Goal: Navigation & Orientation: Find specific page/section

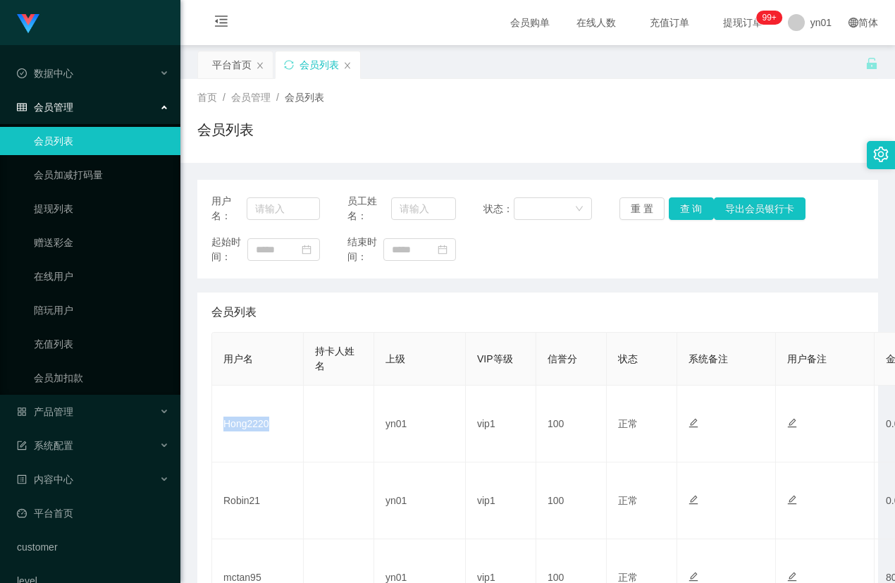
scroll to position [70, 0]
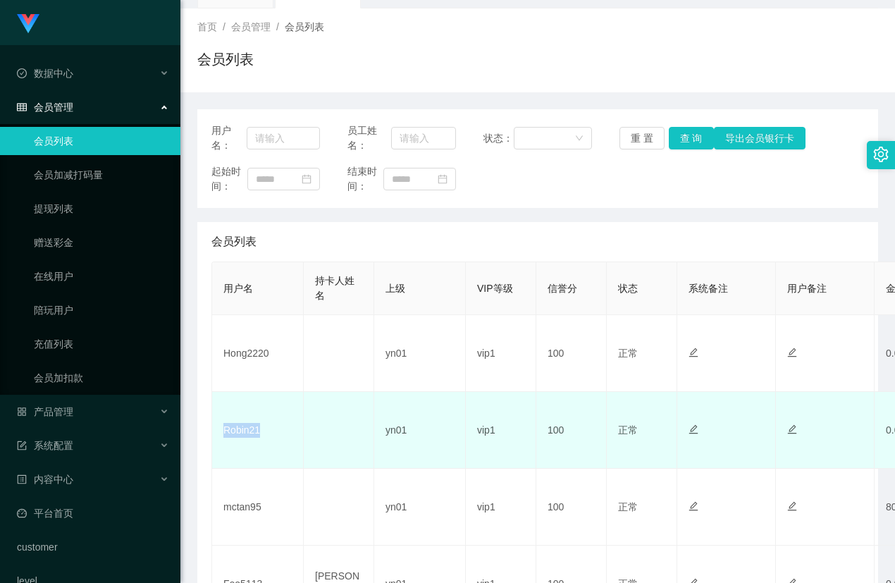
drag, startPoint x: 257, startPoint y: 435, endPoint x: 222, endPoint y: 434, distance: 34.5
click at [222, 434] on td "Robin21" at bounding box center [258, 430] width 92 height 77
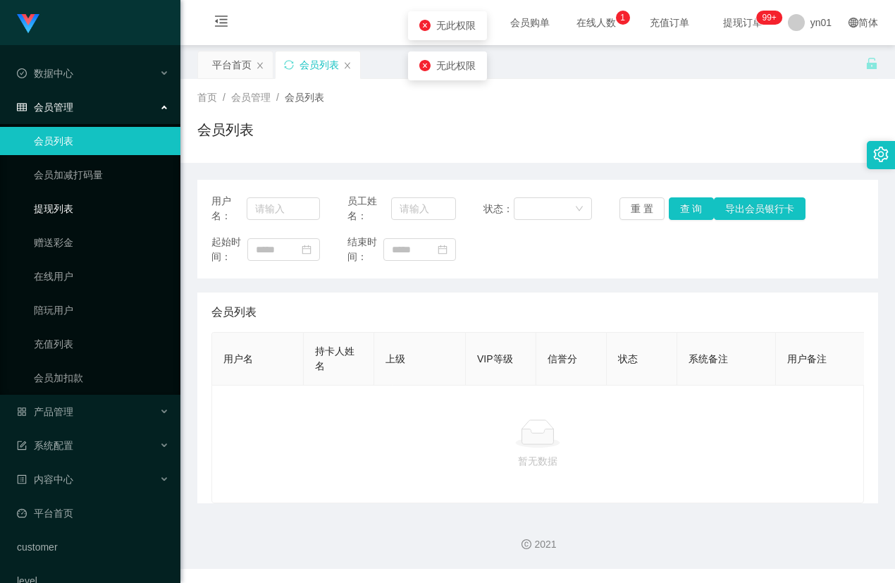
click at [75, 206] on link "提现列表" at bounding box center [101, 209] width 135 height 28
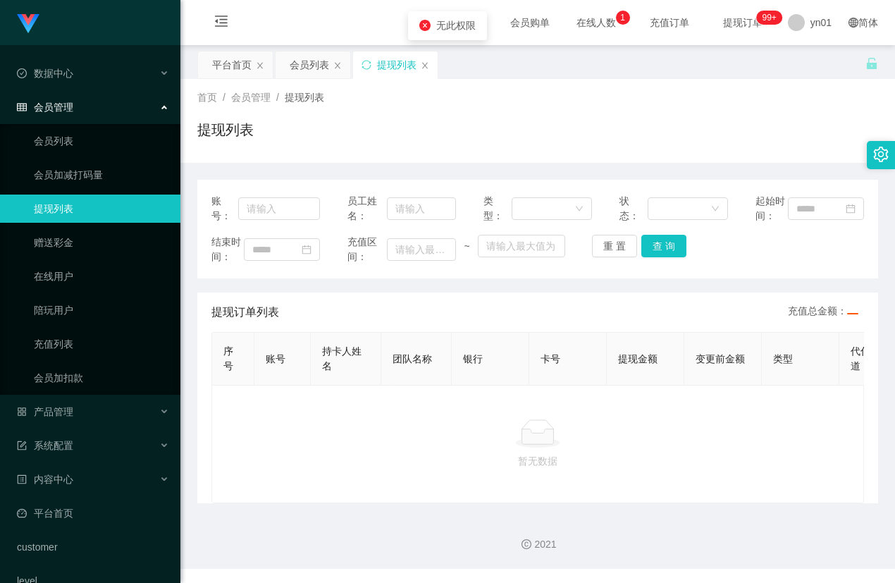
click at [426, 25] on icon "icon: close-circle" at bounding box center [424, 25] width 11 height 11
click at [92, 214] on link "提现列表" at bounding box center [101, 209] width 135 height 28
click at [87, 118] on div "会员管理" at bounding box center [90, 107] width 180 height 28
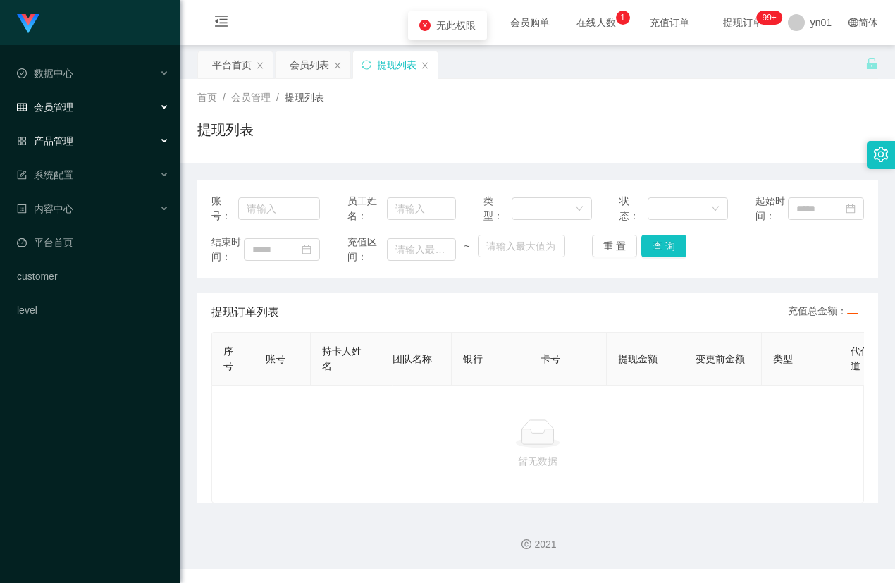
click at [85, 132] on div "产品管理" at bounding box center [90, 141] width 180 height 28
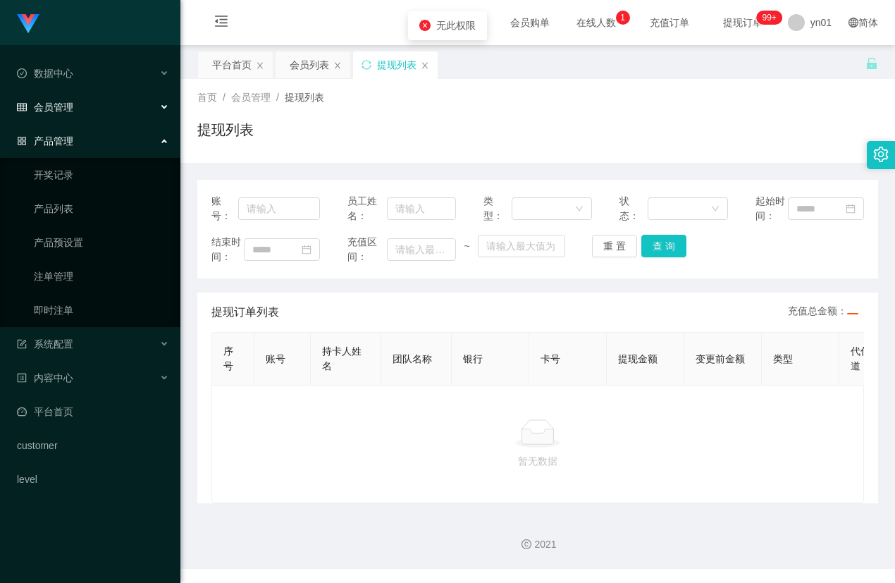
click at [91, 113] on div "会员管理" at bounding box center [90, 107] width 180 height 28
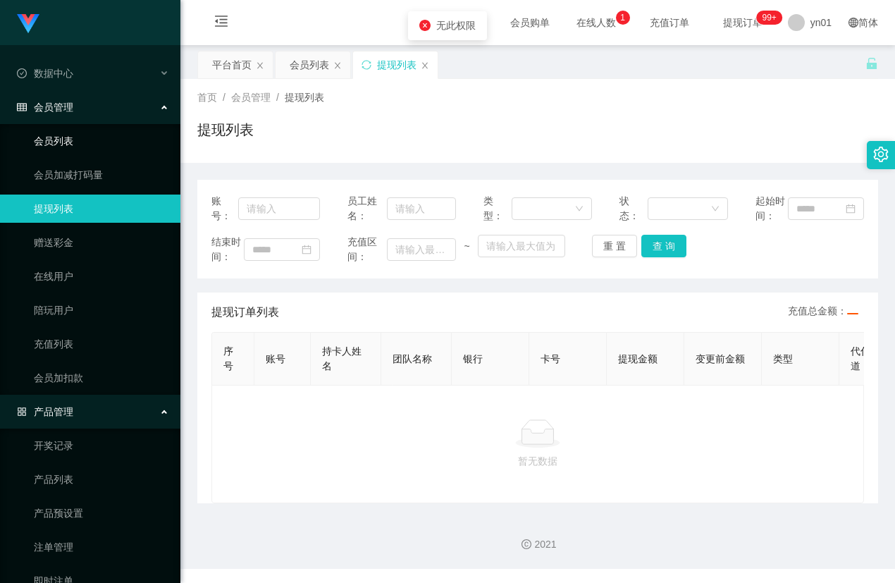
click at [89, 151] on link "会员列表" at bounding box center [101, 141] width 135 height 28
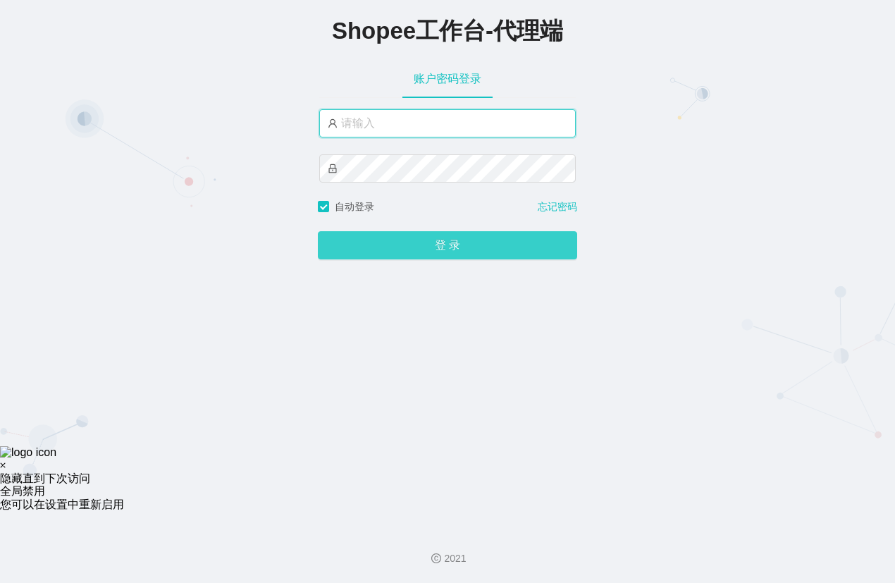
type input "yn01"
click at [512, 259] on button "登 录" at bounding box center [447, 245] width 259 height 28
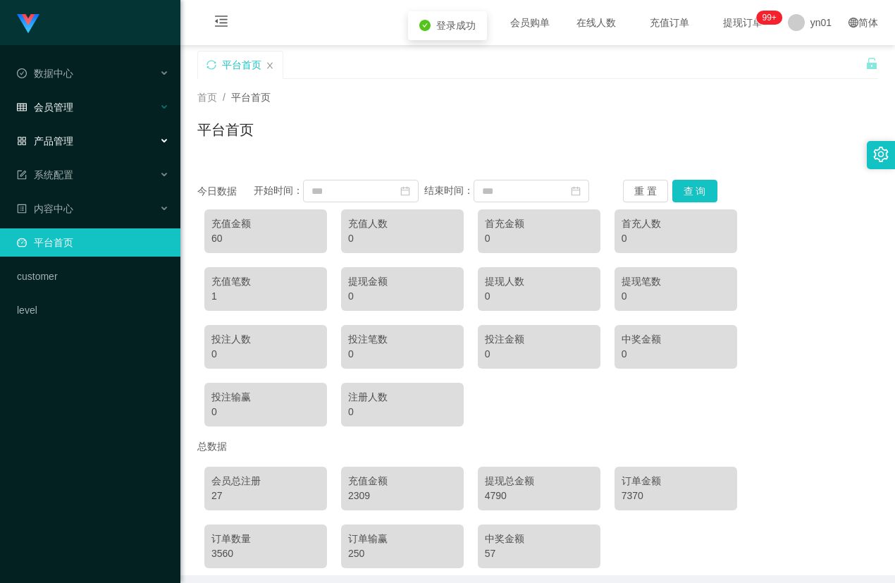
click at [97, 116] on div "会员管理" at bounding box center [90, 107] width 180 height 28
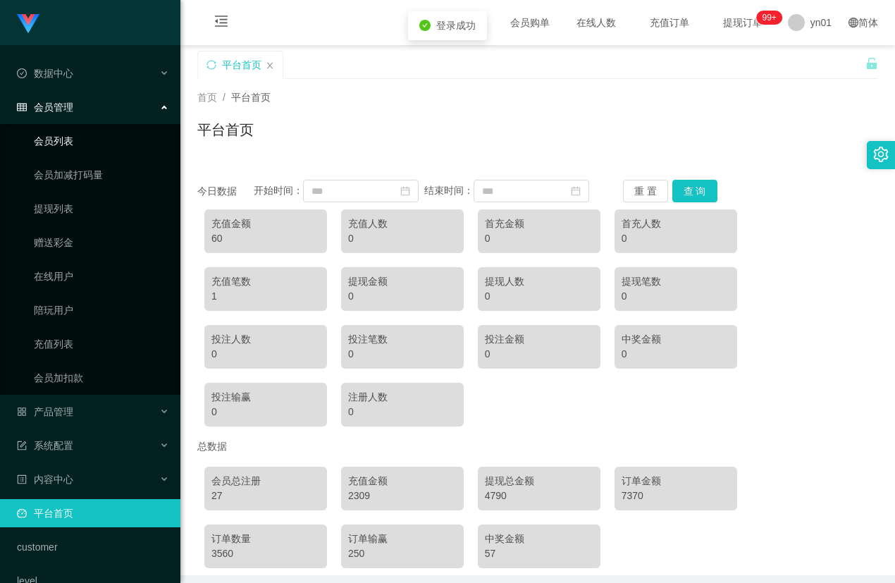
click at [91, 137] on link "会员列表" at bounding box center [101, 141] width 135 height 28
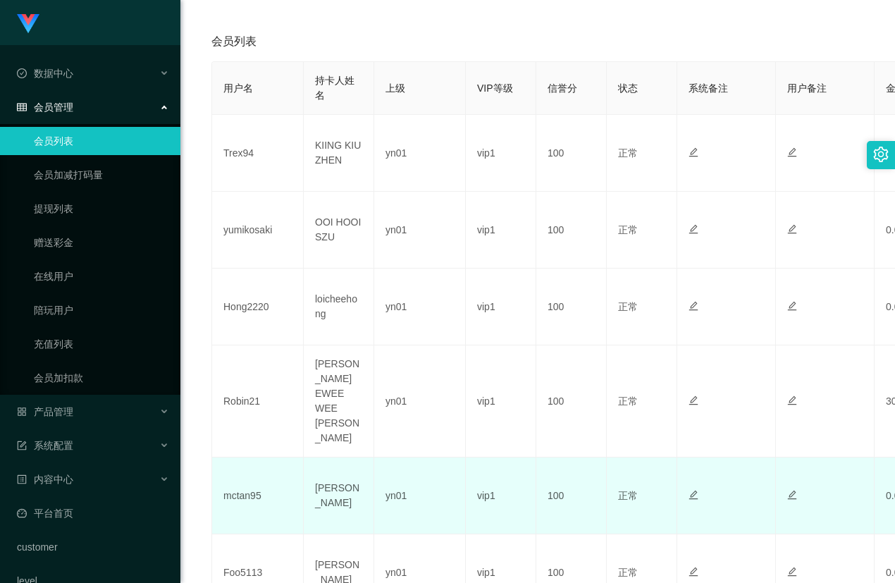
scroll to position [282, 0]
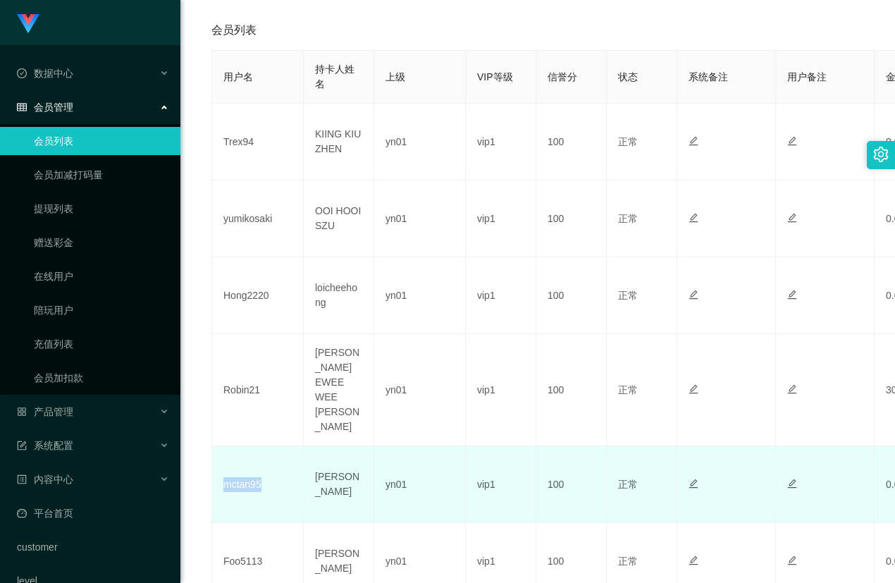
drag, startPoint x: 268, startPoint y: 454, endPoint x: 221, endPoint y: 452, distance: 47.9
click at [221, 452] on td "mctan95" at bounding box center [258, 484] width 92 height 77
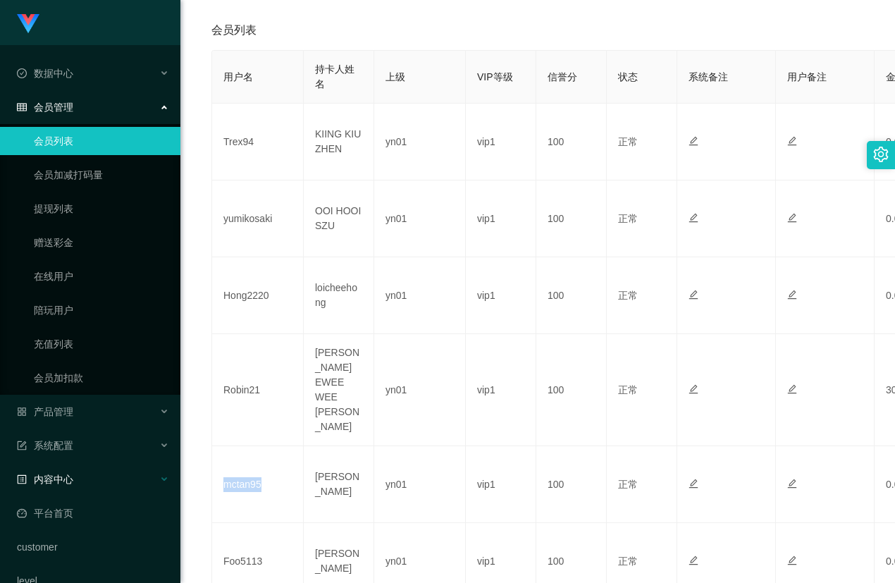
copy td "mctan95"
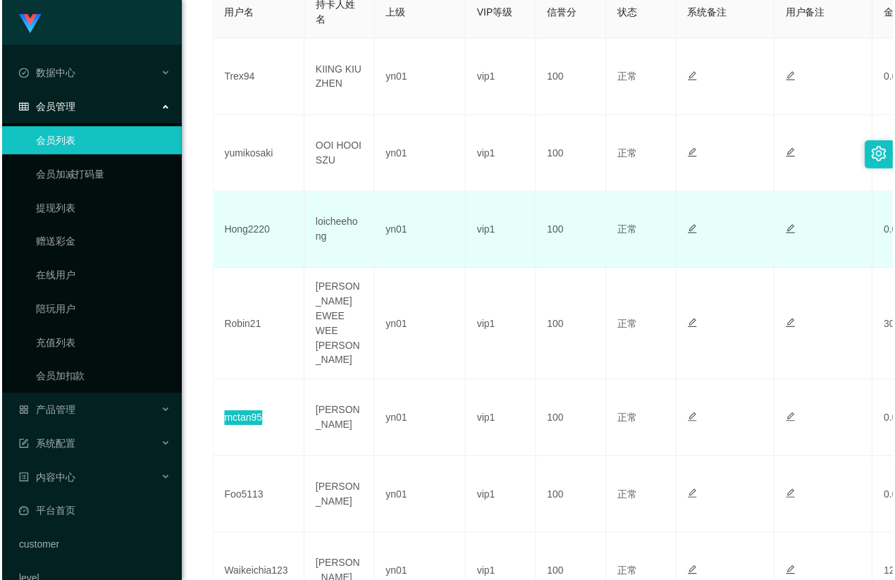
scroll to position [352, 0]
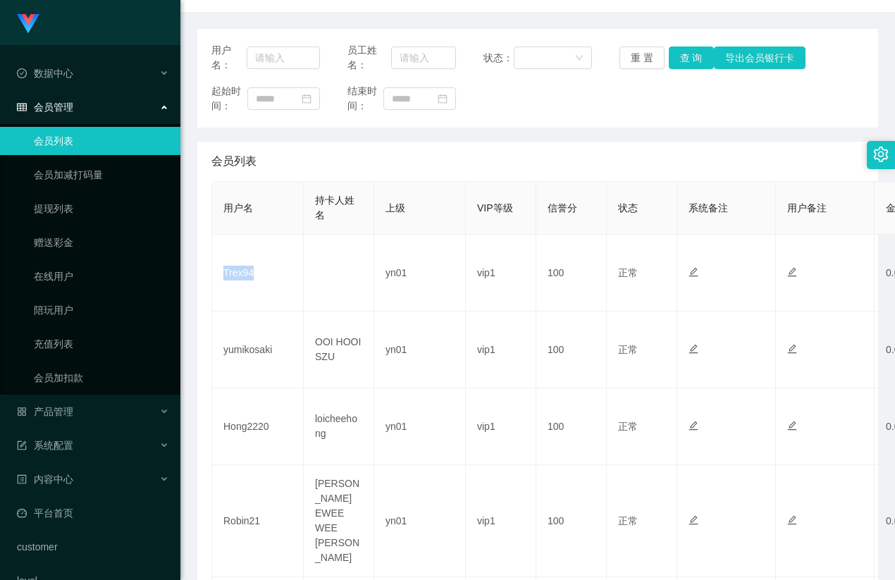
scroll to position [211, 0]
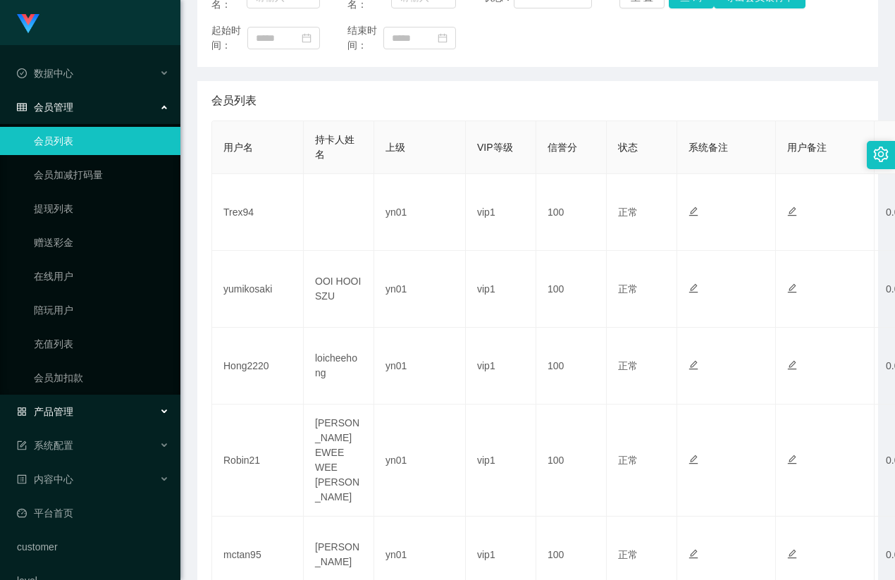
click at [83, 414] on div "产品管理" at bounding box center [90, 411] width 180 height 28
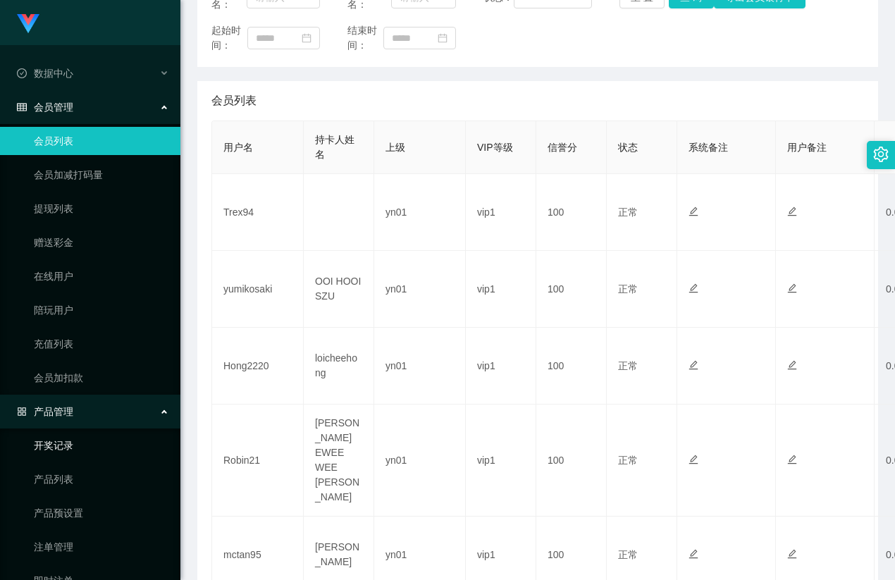
click at [91, 434] on link "开奖记录" at bounding box center [101, 445] width 135 height 28
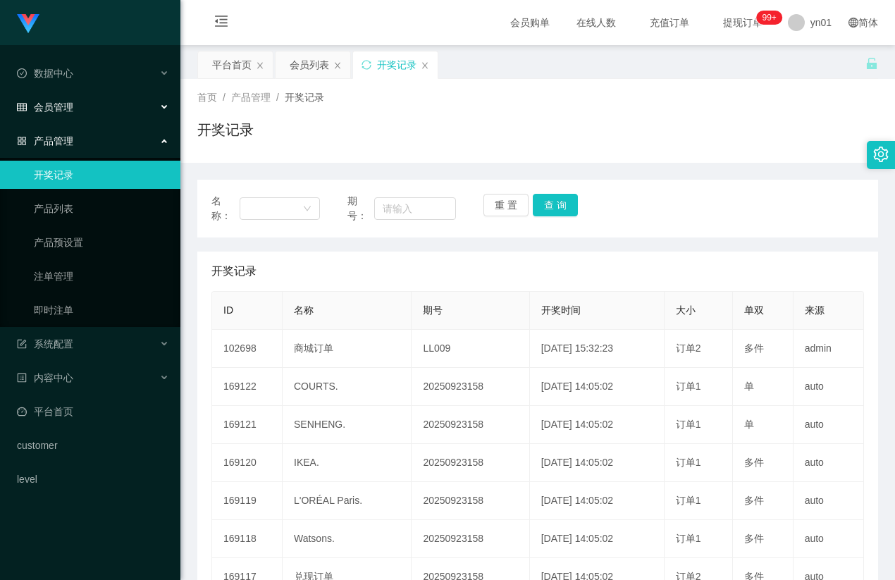
click at [80, 101] on div "会员管理" at bounding box center [90, 107] width 180 height 28
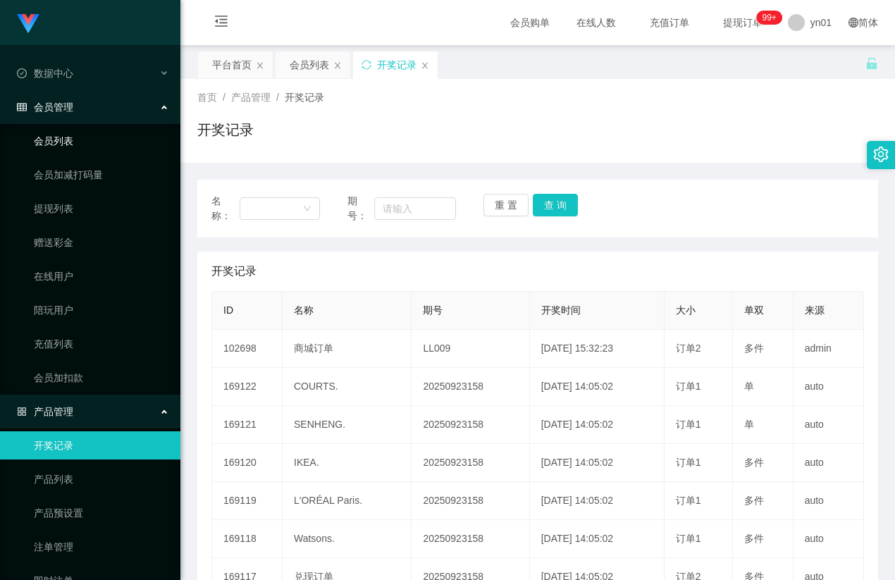
click at [79, 136] on link "会员列表" at bounding box center [101, 141] width 135 height 28
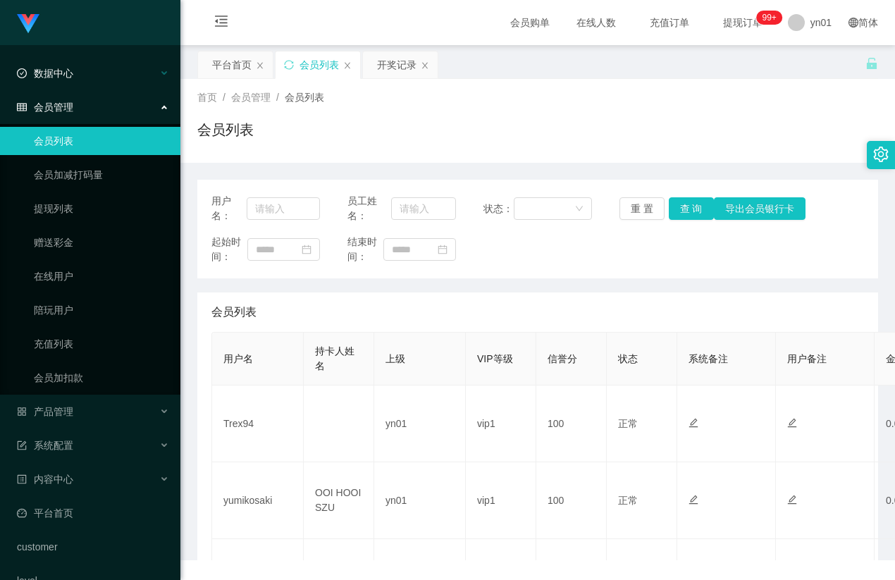
click at [91, 82] on div "数据中心" at bounding box center [90, 73] width 180 height 28
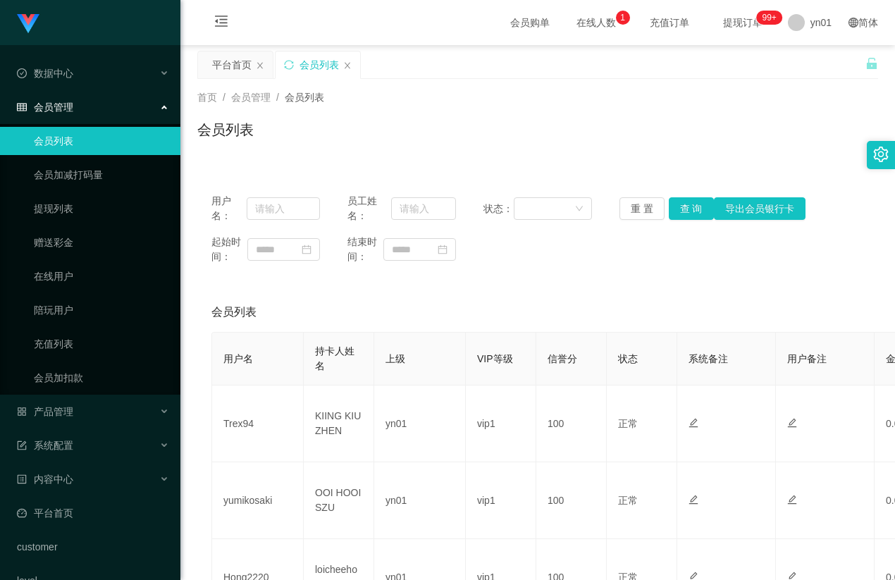
scroll to position [352, 0]
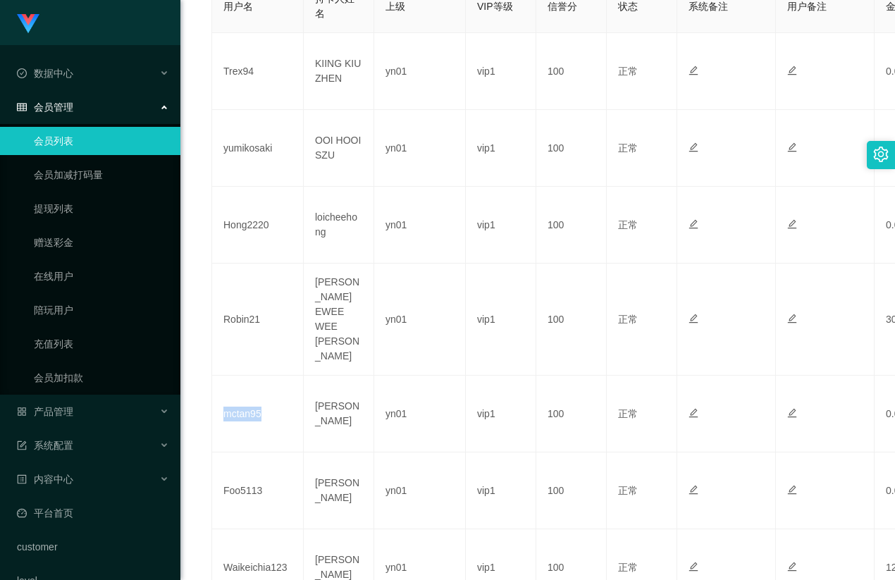
click at [118, 140] on link "会员列表" at bounding box center [101, 141] width 135 height 28
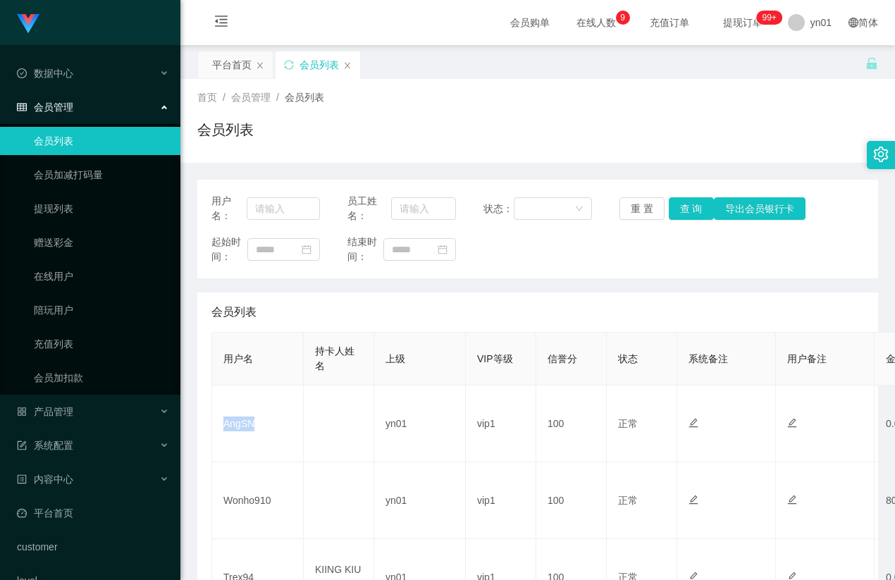
click at [220, 434] on td "AngSN" at bounding box center [258, 423] width 92 height 77
click at [131, 145] on link "会员列表" at bounding box center [101, 141] width 135 height 28
click at [221, 427] on td "Penny8422" at bounding box center [258, 423] width 92 height 77
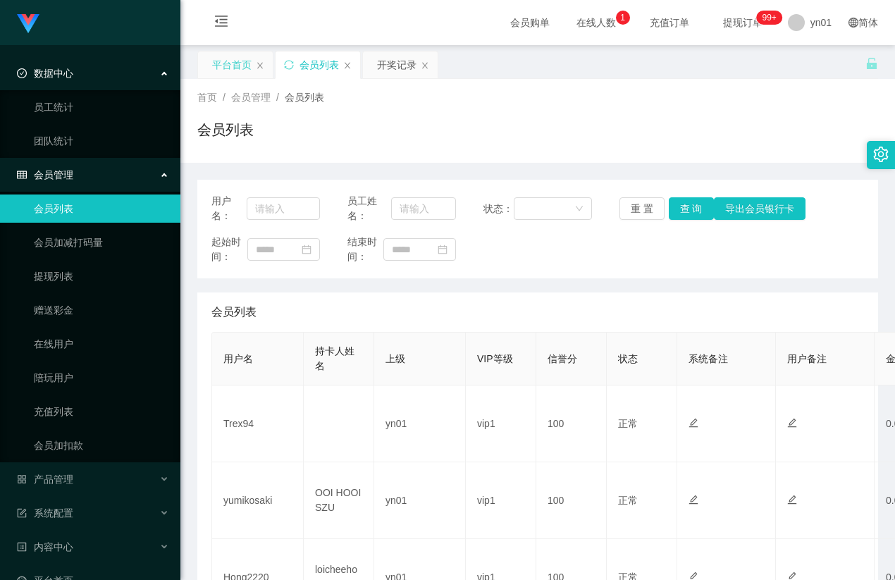
click at [218, 63] on div "平台首页" at bounding box center [231, 64] width 39 height 27
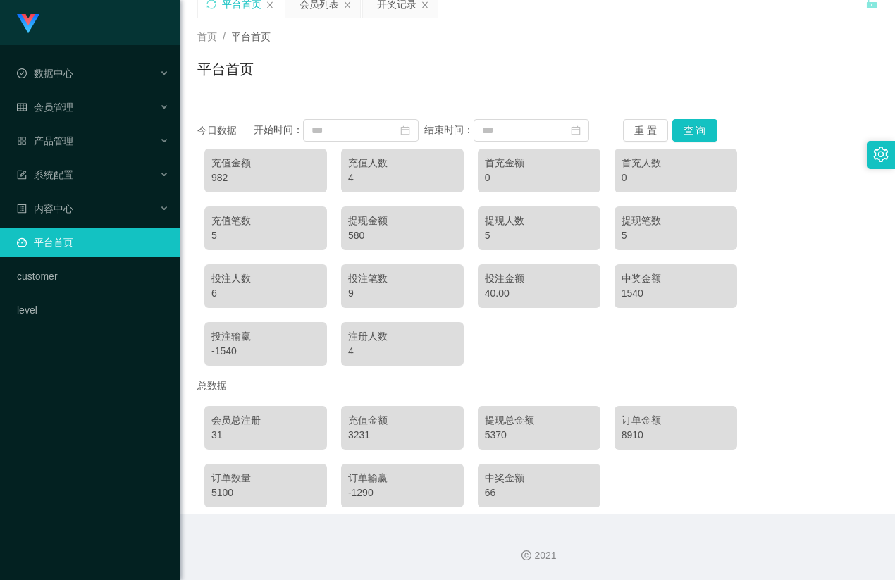
scroll to position [75, 0]
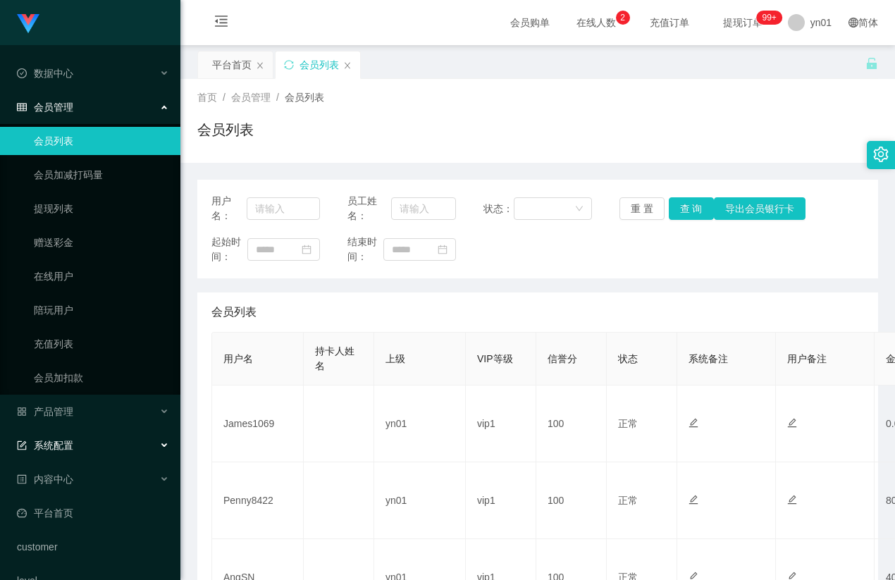
click at [89, 443] on div "系统配置" at bounding box center [90, 445] width 180 height 28
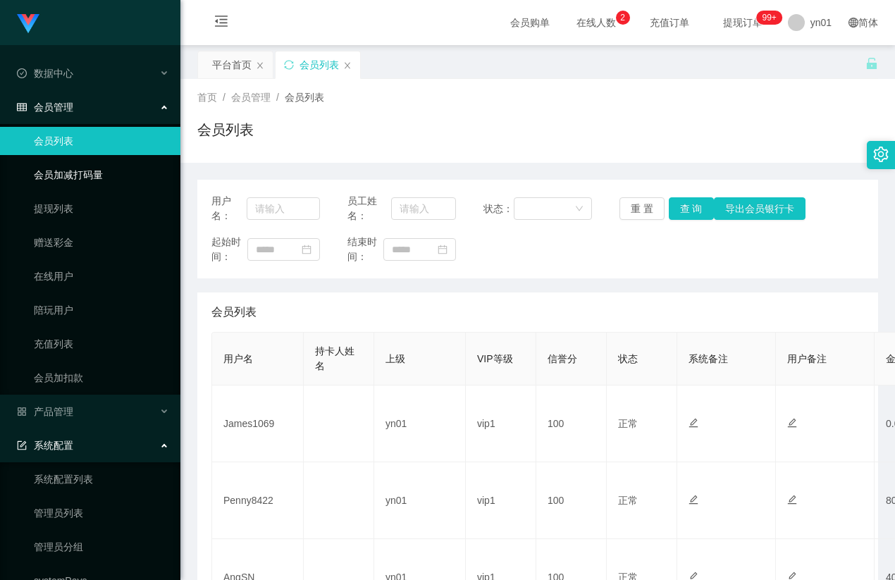
click at [92, 137] on link "会员列表" at bounding box center [101, 141] width 135 height 28
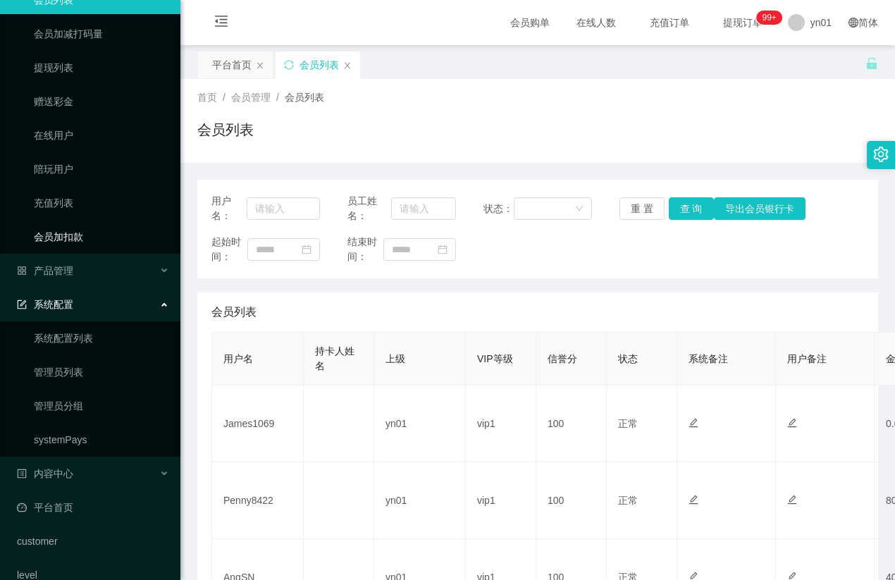
scroll to position [23, 0]
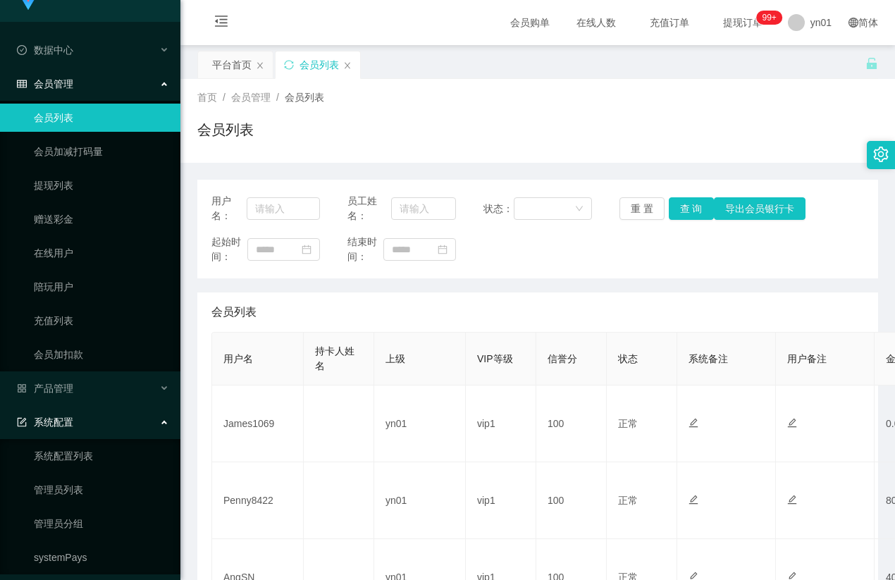
click at [91, 92] on div "会员管理" at bounding box center [90, 84] width 180 height 28
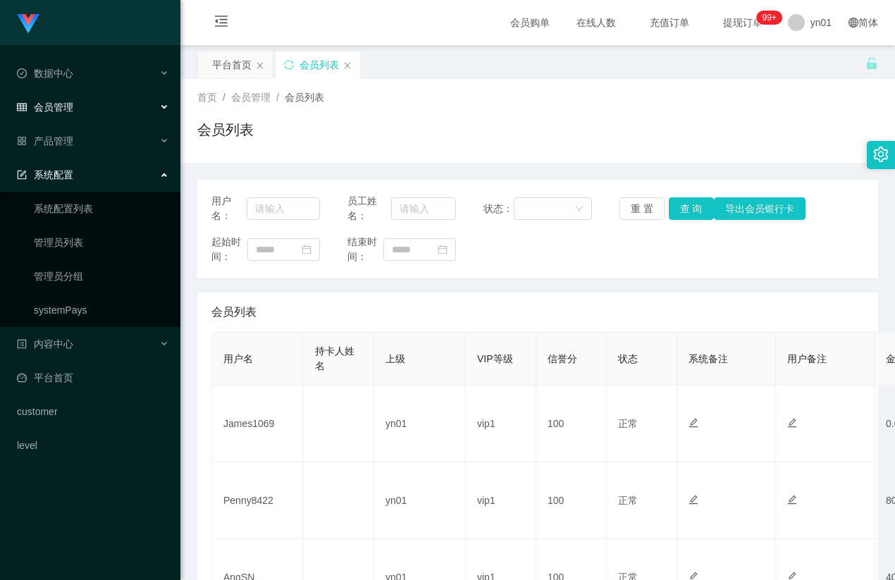
scroll to position [0, 0]
click at [77, 186] on div "系统配置" at bounding box center [90, 175] width 180 height 28
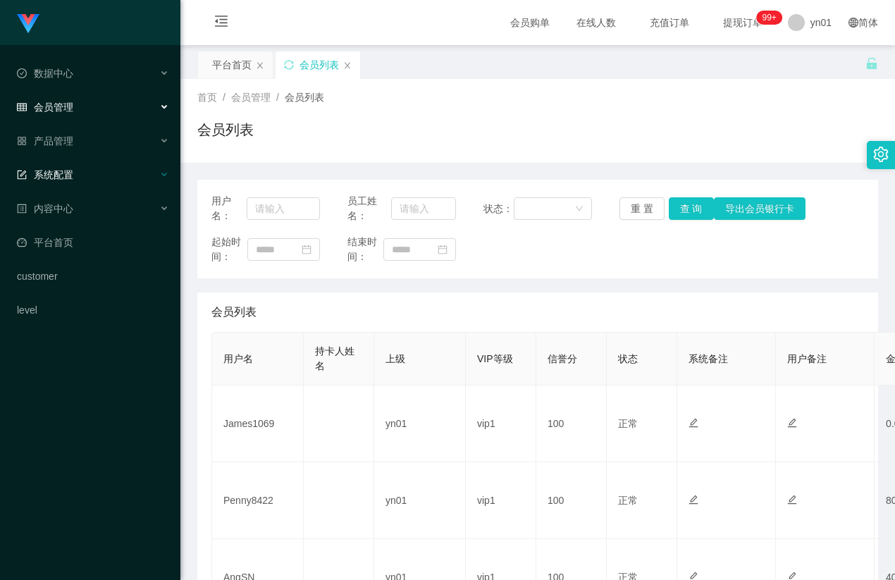
click at [77, 182] on div "系统配置" at bounding box center [90, 175] width 180 height 28
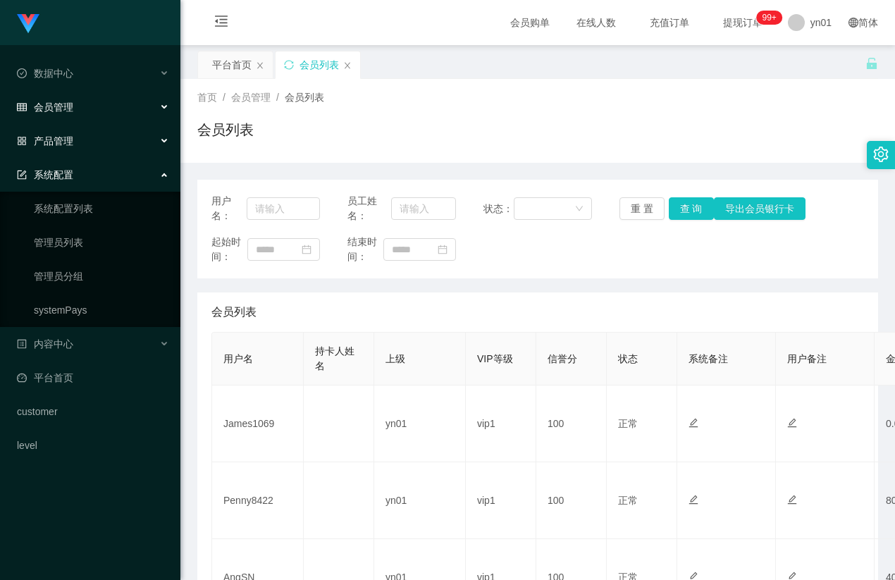
click at [82, 142] on div "产品管理" at bounding box center [90, 141] width 180 height 28
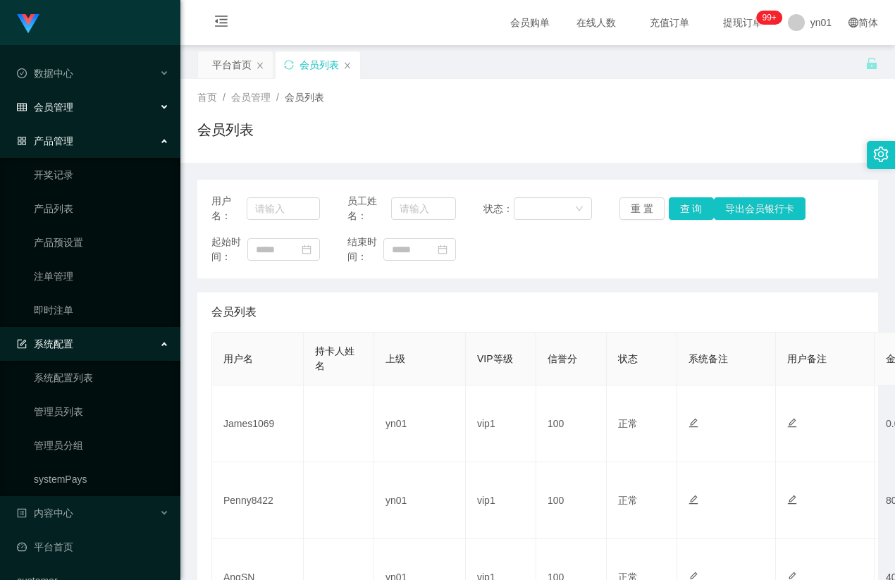
click at [75, 105] on div "会员管理" at bounding box center [90, 107] width 180 height 28
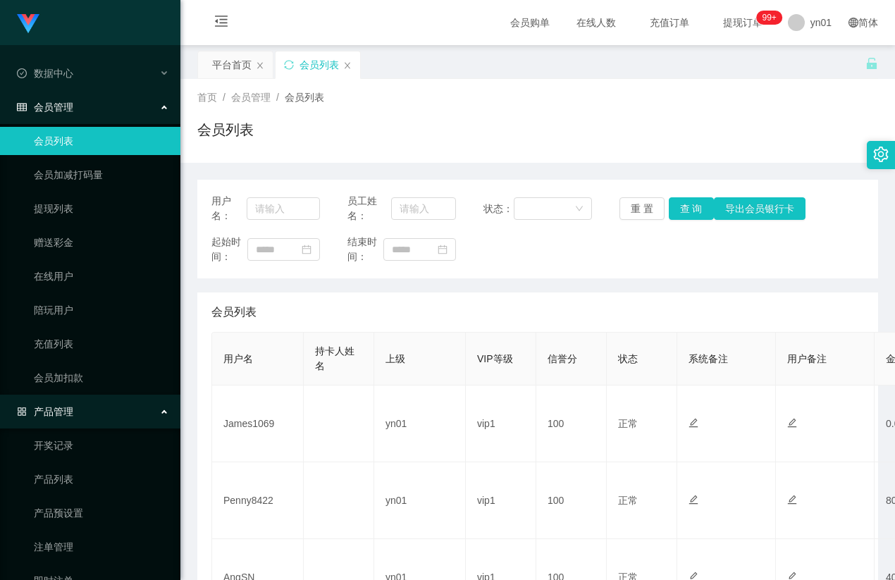
click at [61, 156] on ul "会员列表 会员加减打码量 提现列表 赠送彩金 在线用户 陪玩用户 充值列表 会员加扣款" at bounding box center [90, 259] width 180 height 271
